Goal: Transaction & Acquisition: Book appointment/travel/reservation

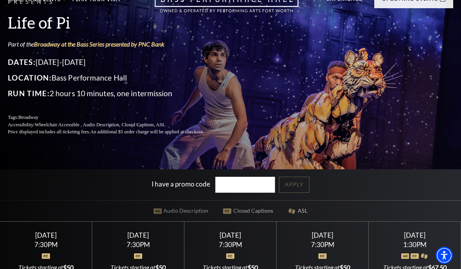
scroll to position [33, 0]
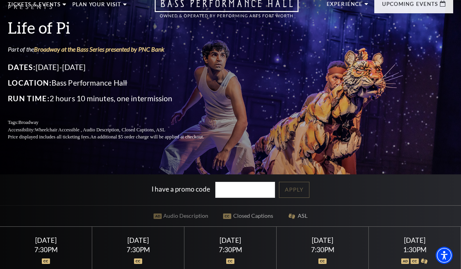
click at [229, 220] on link "View Full Calendar" at bounding box center [230, 233] width 86 height 31
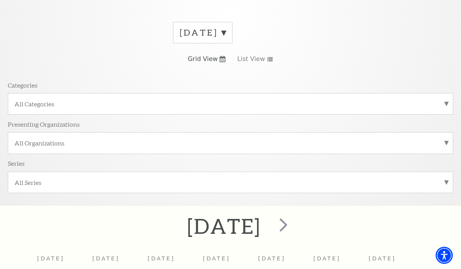
scroll to position [136, 0]
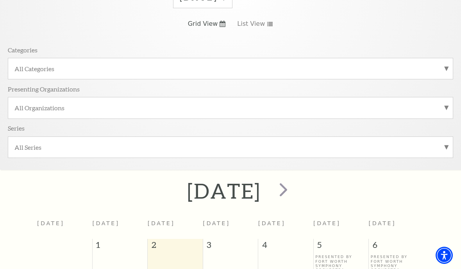
click at [295, 191] on span "next" at bounding box center [284, 189] width 22 height 22
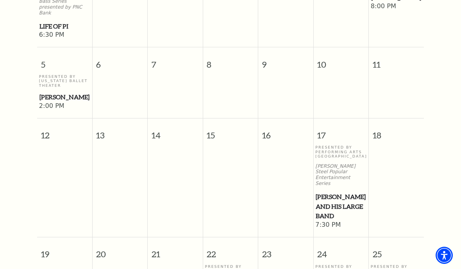
scroll to position [480, 0]
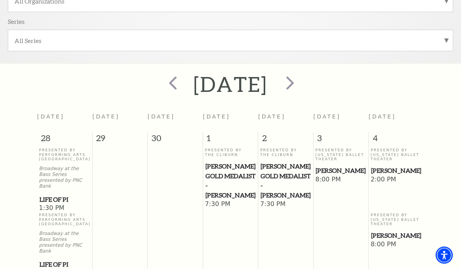
click at [301, 82] on span "next" at bounding box center [290, 83] width 22 height 22
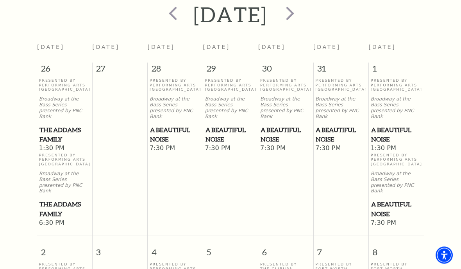
scroll to position [163, 0]
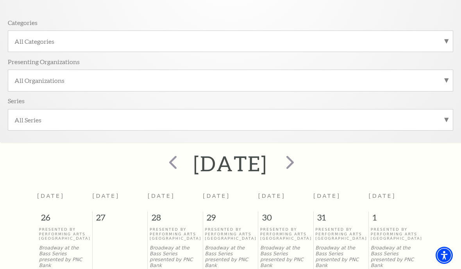
click at [301, 163] on span "next" at bounding box center [290, 162] width 22 height 22
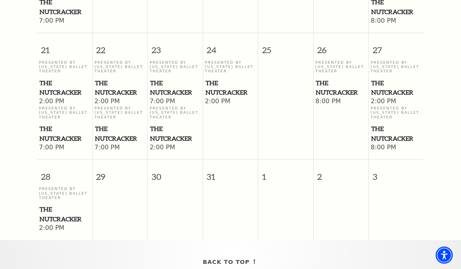
scroll to position [860, 0]
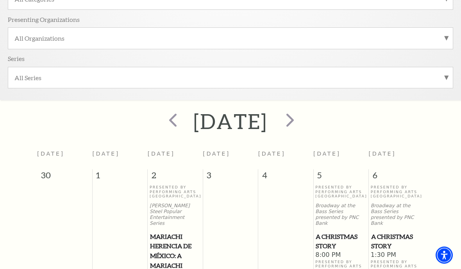
click at [162, 121] on span "prev" at bounding box center [173, 120] width 22 height 22
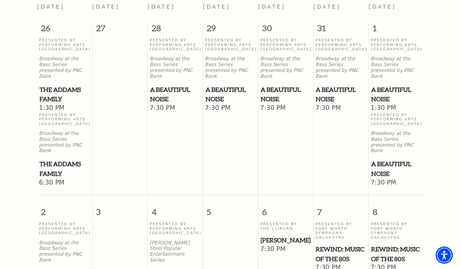
scroll to position [353, 0]
click at [385, 84] on span "A Beautiful Noise" at bounding box center [396, 93] width 50 height 19
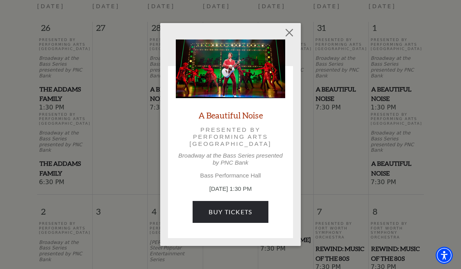
click at [231, 125] on div "A Beautiful Noise Presented by Performing Arts [GEOGRAPHIC_DATA] at the Bass Se…" at bounding box center [230, 134] width 109 height 191
click at [296, 34] on button "Close" at bounding box center [289, 32] width 15 height 15
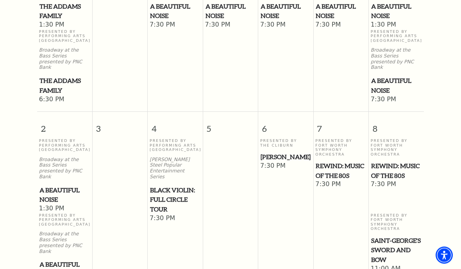
scroll to position [436, 0]
click at [385, 236] on span "Saint-George's Sword and Bow" at bounding box center [396, 250] width 50 height 29
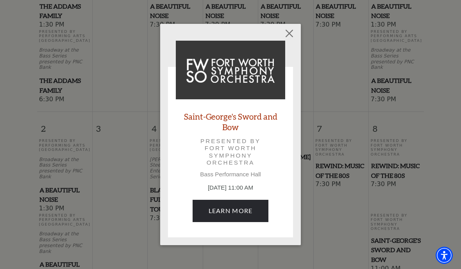
click at [238, 210] on link "Learn More" at bounding box center [231, 211] width 76 height 22
